Goal: Task Accomplishment & Management: Complete application form

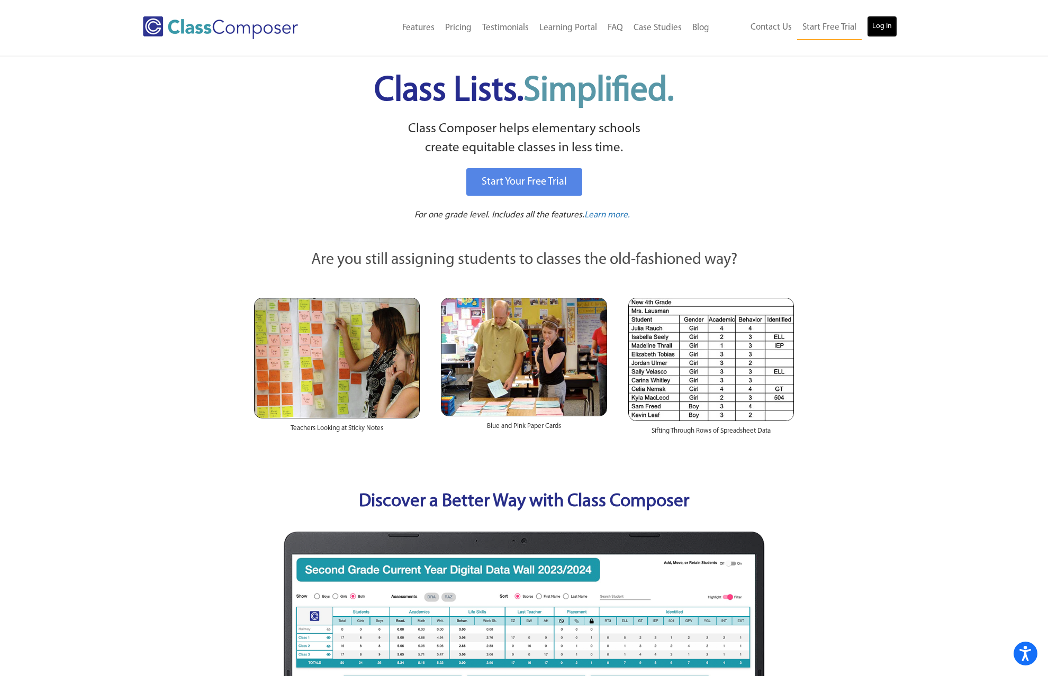
click at [878, 33] on link "Log In" at bounding box center [882, 26] width 30 height 21
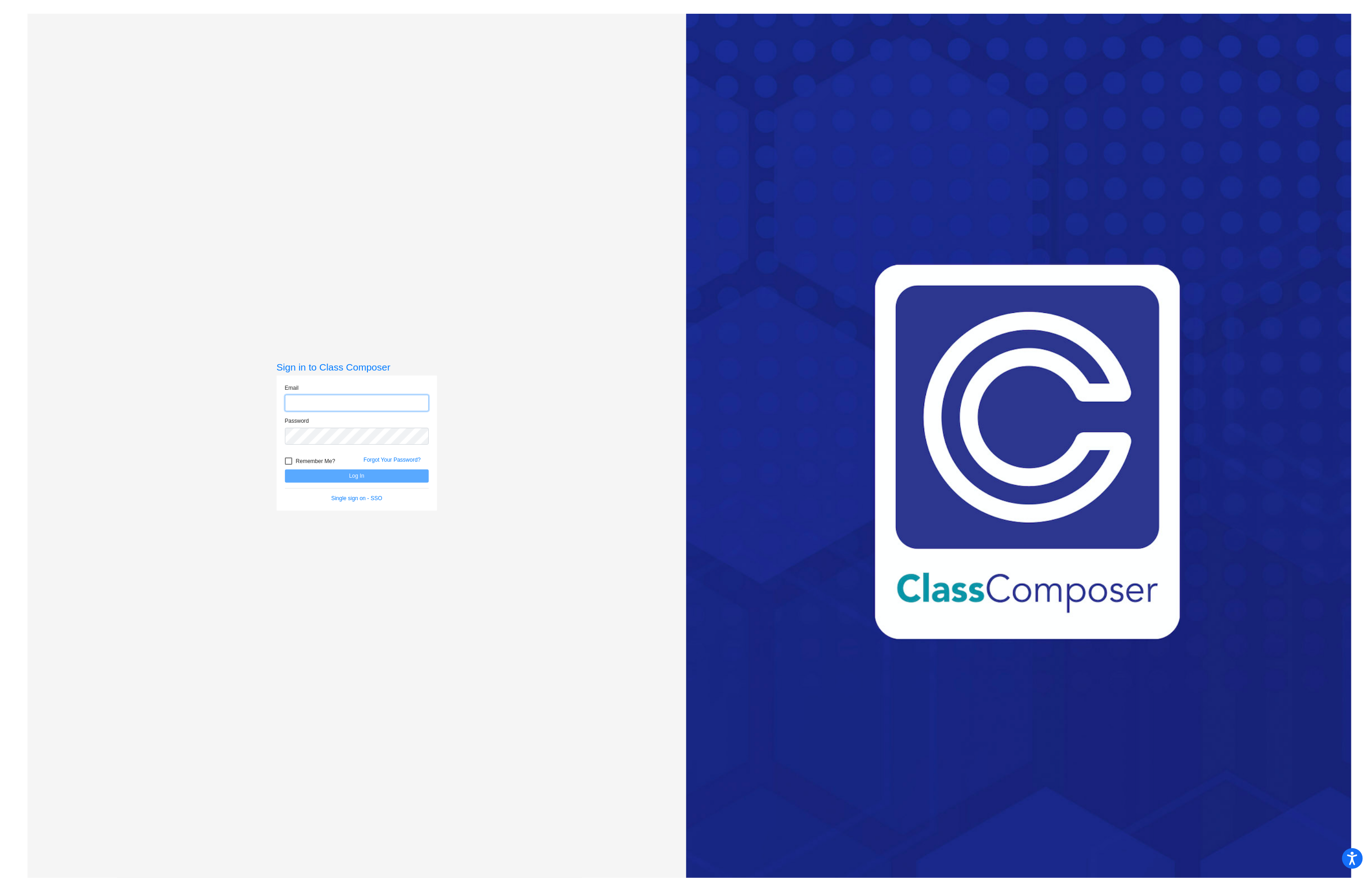
click at [320, 409] on input "email" at bounding box center [357, 403] width 144 height 17
type input "f35991@forsyth.k12.ga.us"
click at [285, 469] on button "Log In" at bounding box center [357, 475] width 144 height 13
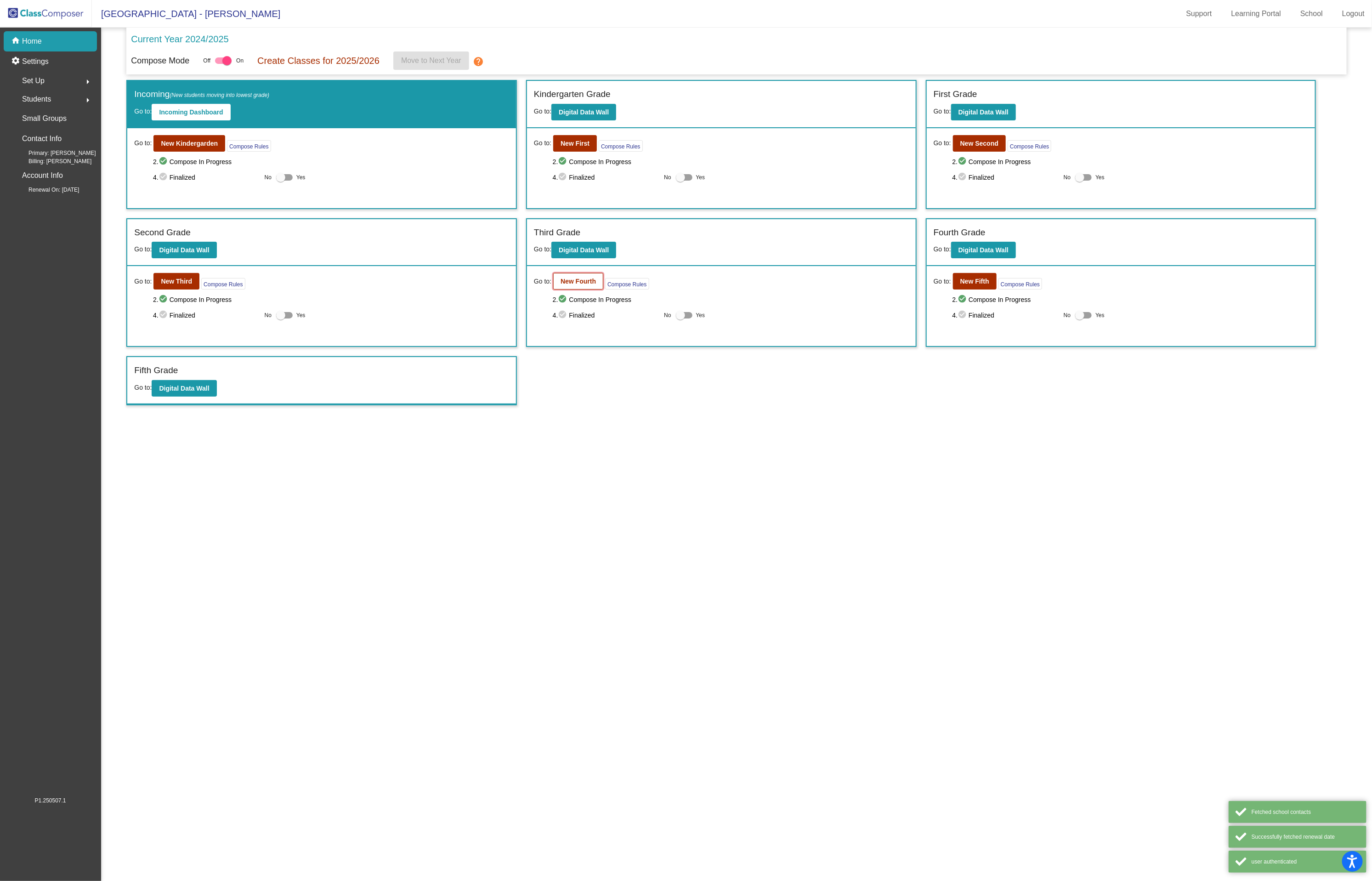
click at [586, 283] on b "New Fourth" at bounding box center [578, 282] width 36 height 7
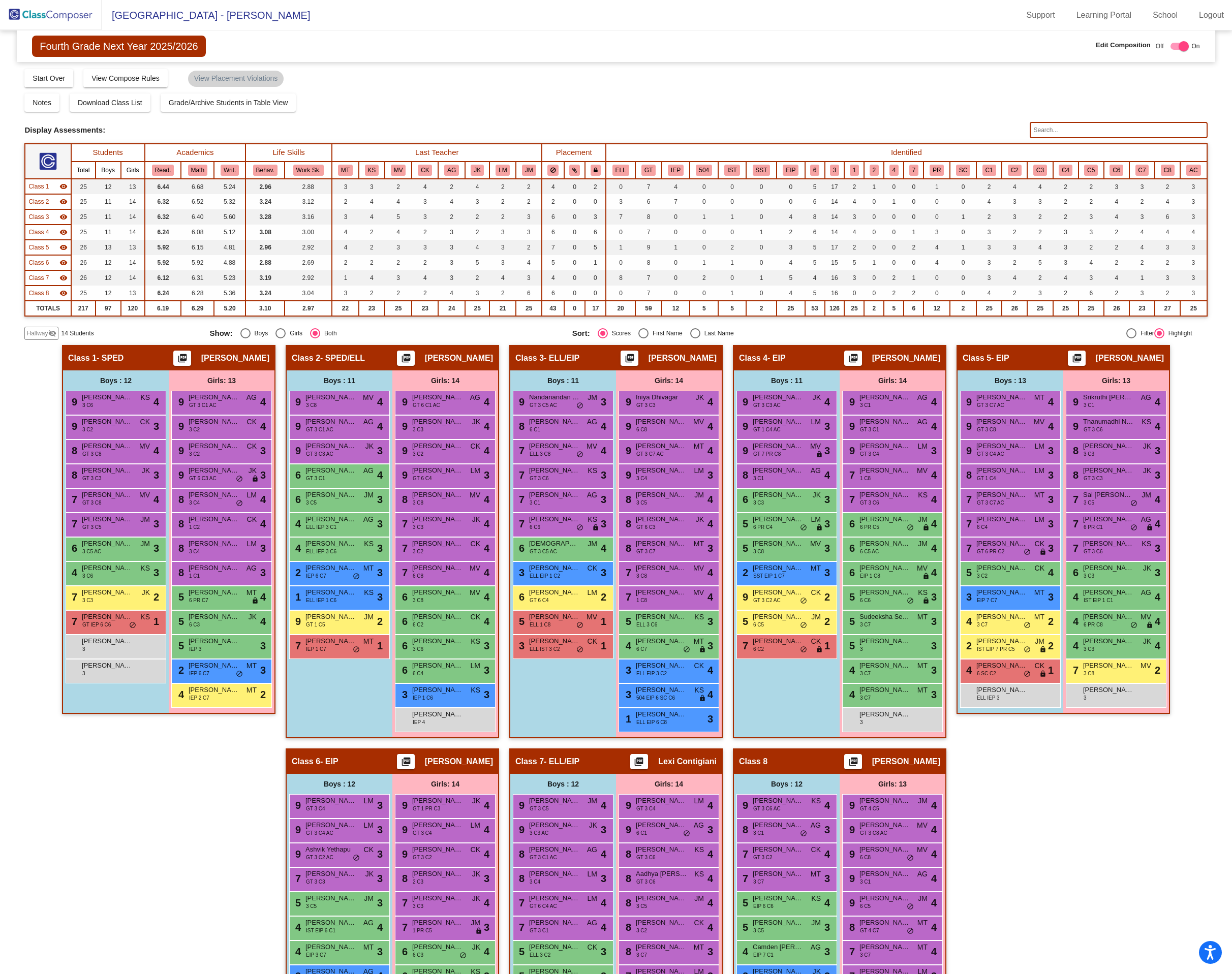
click at [29, 330] on span "Hallway" at bounding box center [37, 333] width 21 height 10
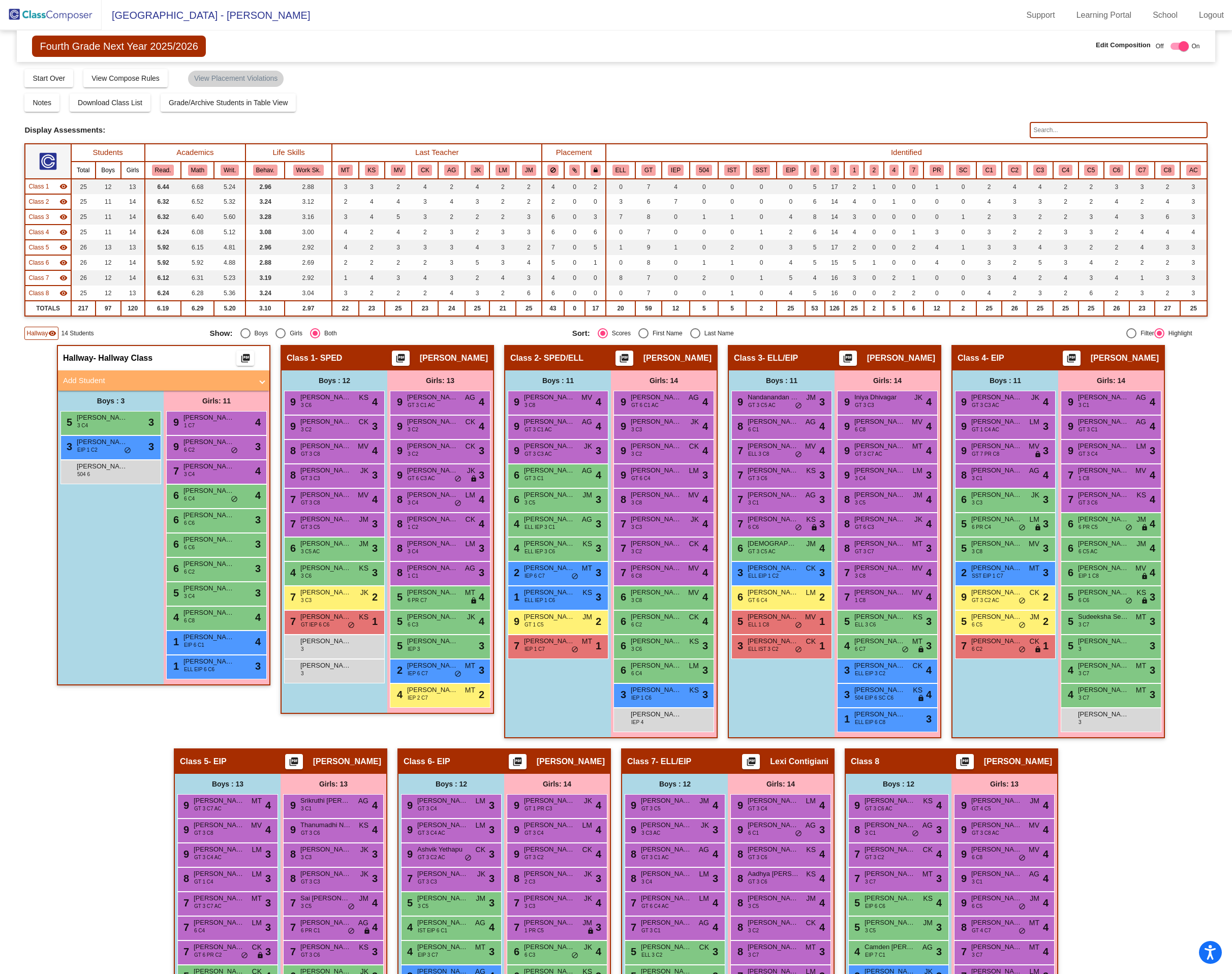
click at [153, 381] on mat-panel-title "Add Student" at bounding box center [157, 380] width 189 height 12
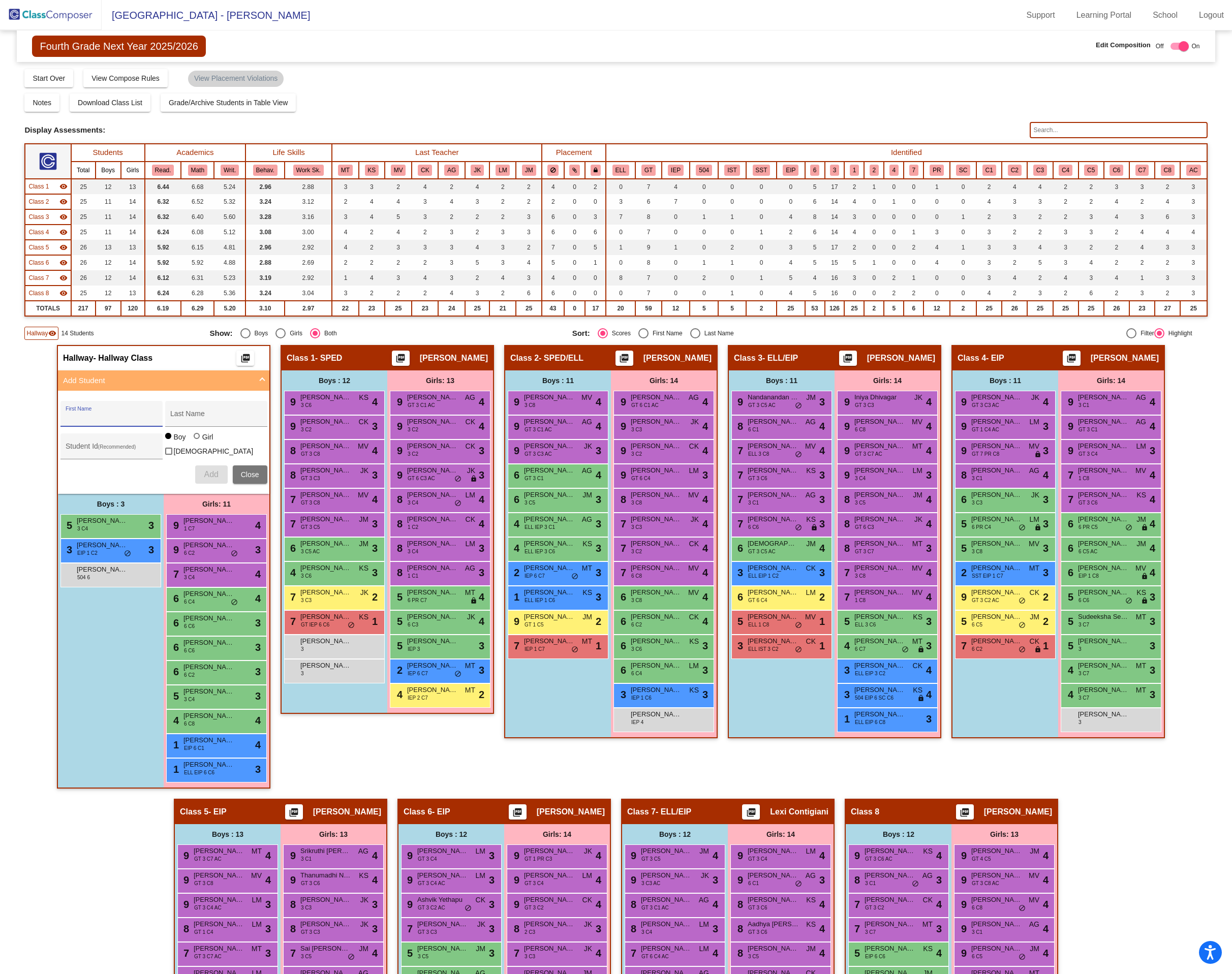
click at [98, 420] on input "First Name" at bounding box center [110, 418] width 91 height 8
type input "Logan"
type input "Galloway"
click at [213, 473] on span "Add" at bounding box center [210, 474] width 14 height 9
click at [106, 597] on div "Logan Galloway lock do_not_disturb_alt" at bounding box center [109, 598] width 97 height 21
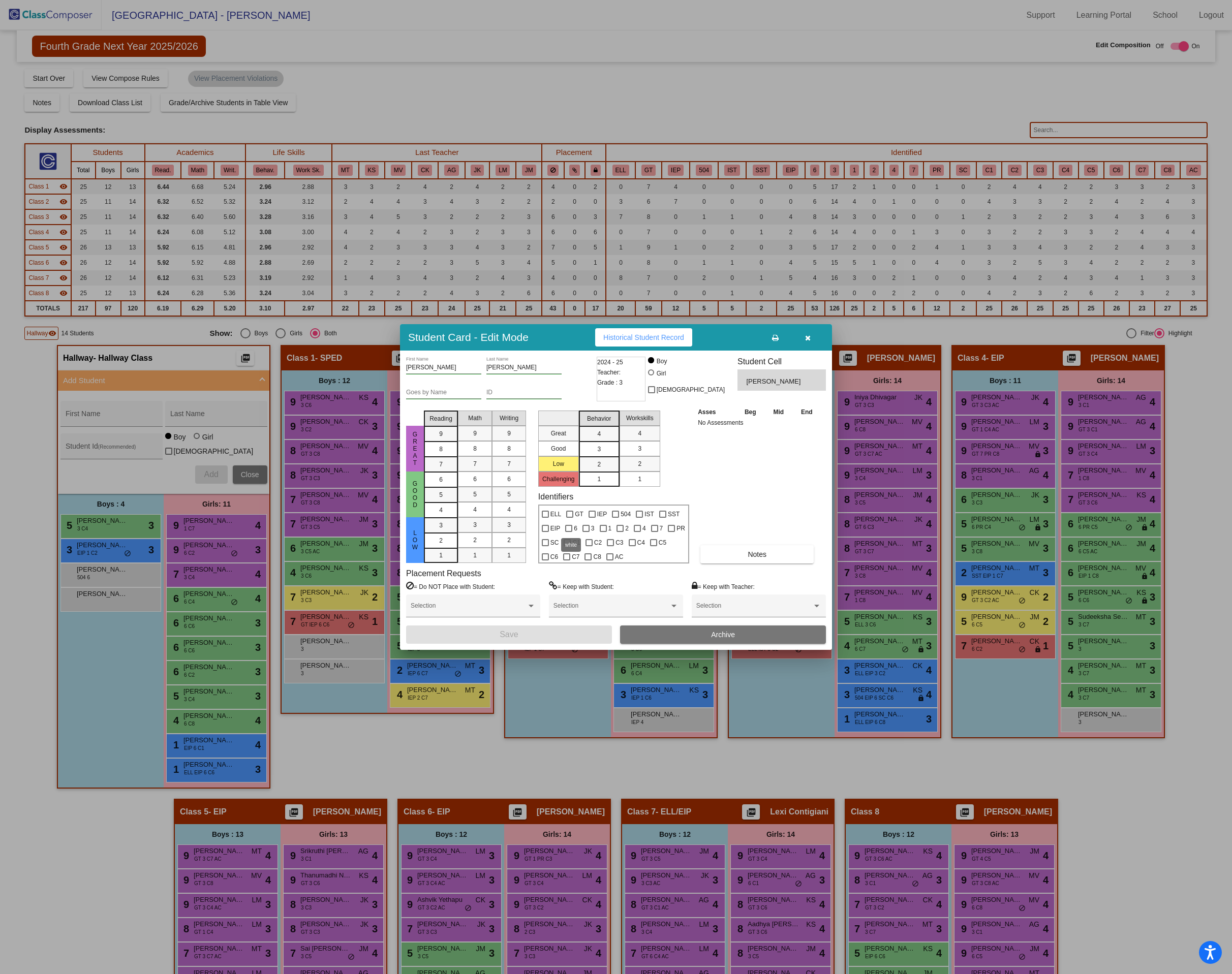
click at [573, 529] on span "6" at bounding box center [575, 528] width 4 height 12
click at [568, 532] on input "6" at bounding box center [568, 532] width 1 height 1
checkbox input "true"
click at [534, 636] on button "Save" at bounding box center [509, 634] width 205 height 18
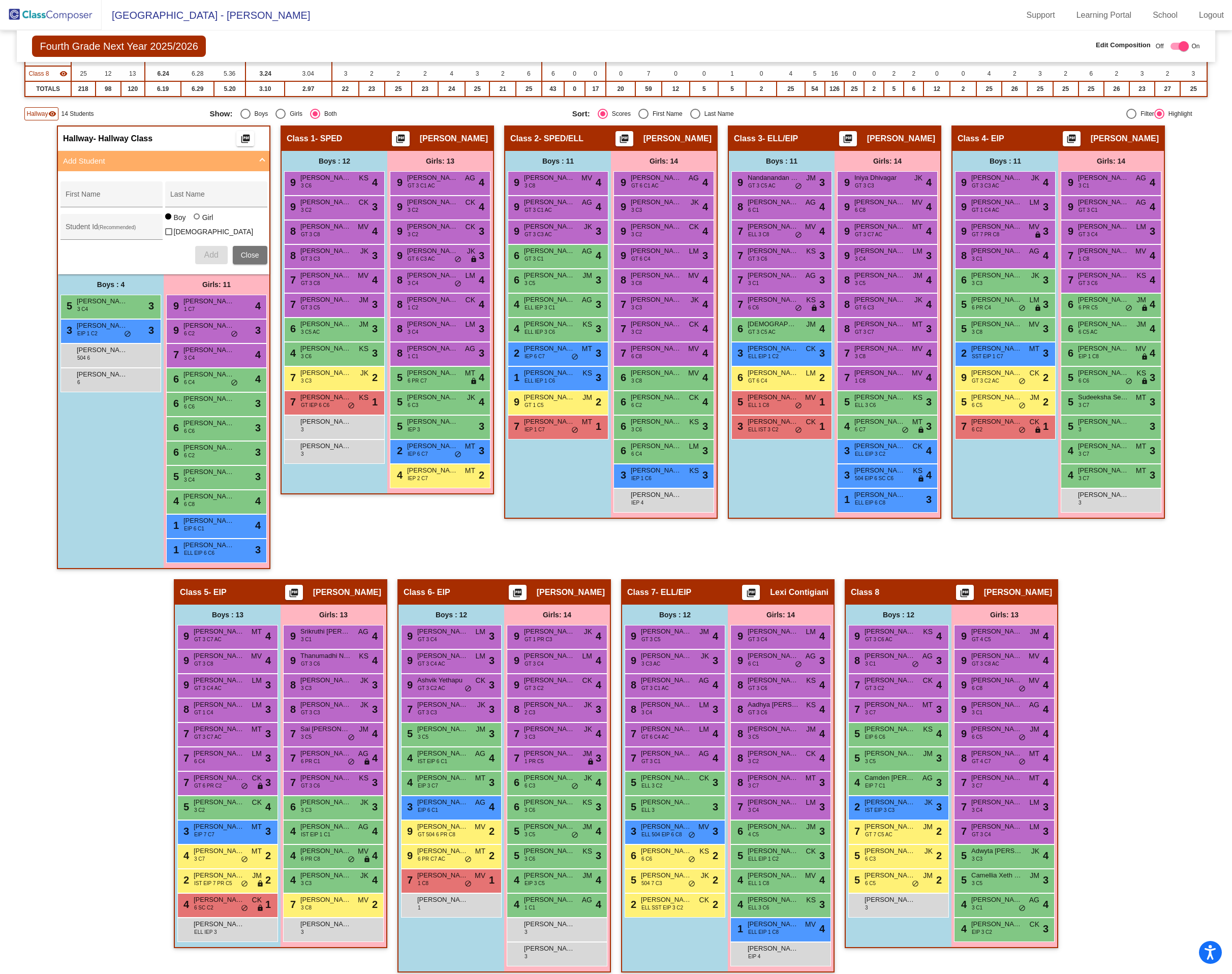
scroll to position [223, 0]
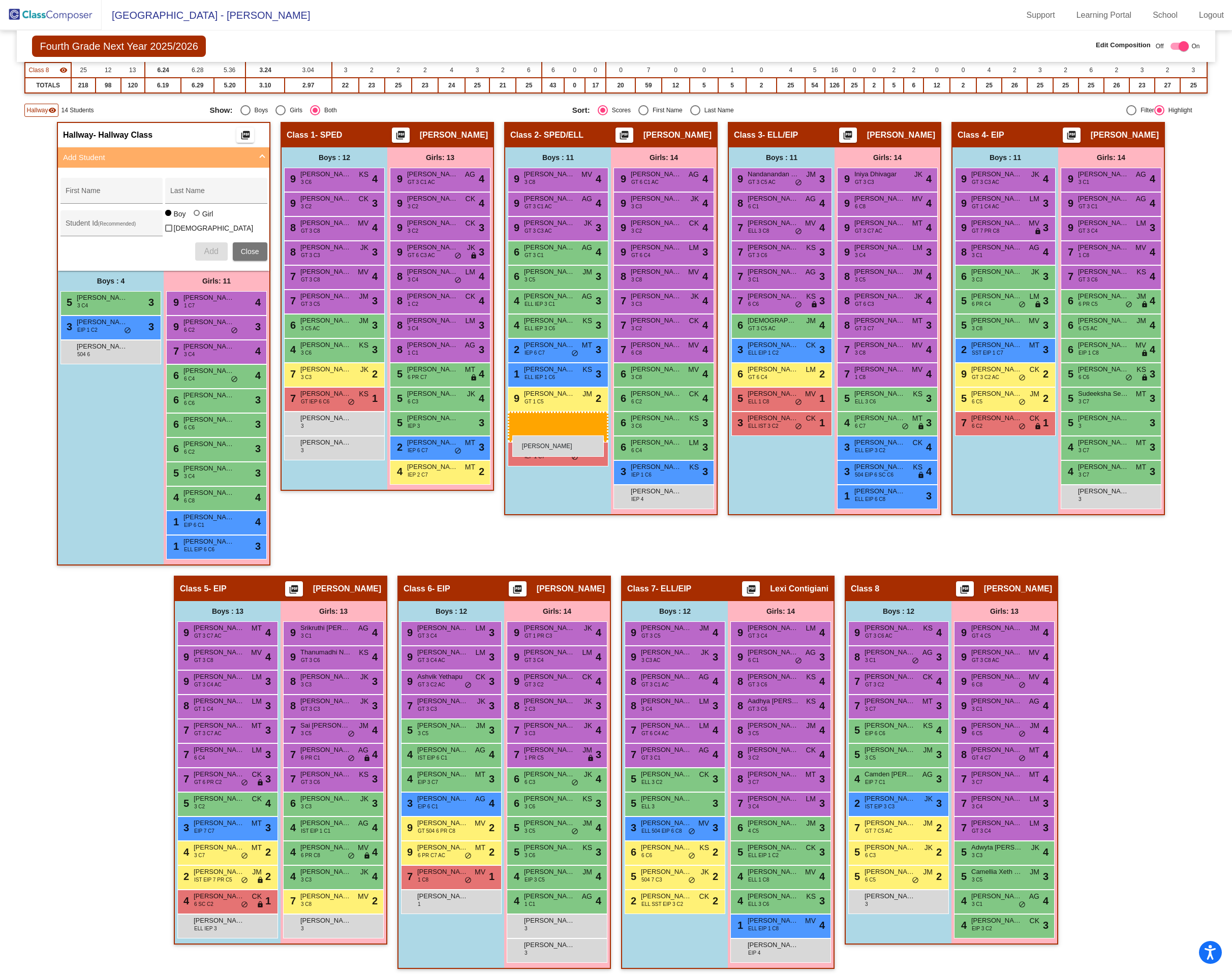
drag, startPoint x: 120, startPoint y: 371, endPoint x: 512, endPoint y: 435, distance: 397.2
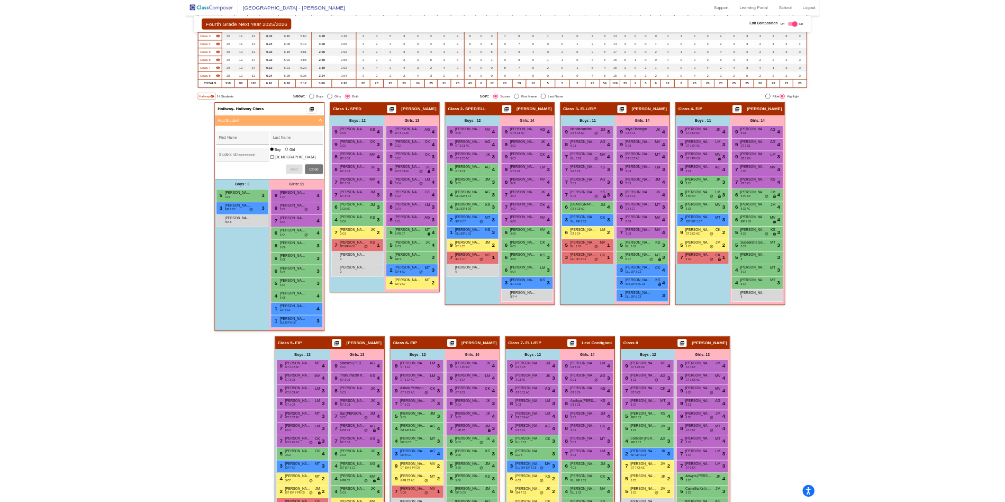
scroll to position [153, 0]
